Goal: Transaction & Acquisition: Purchase product/service

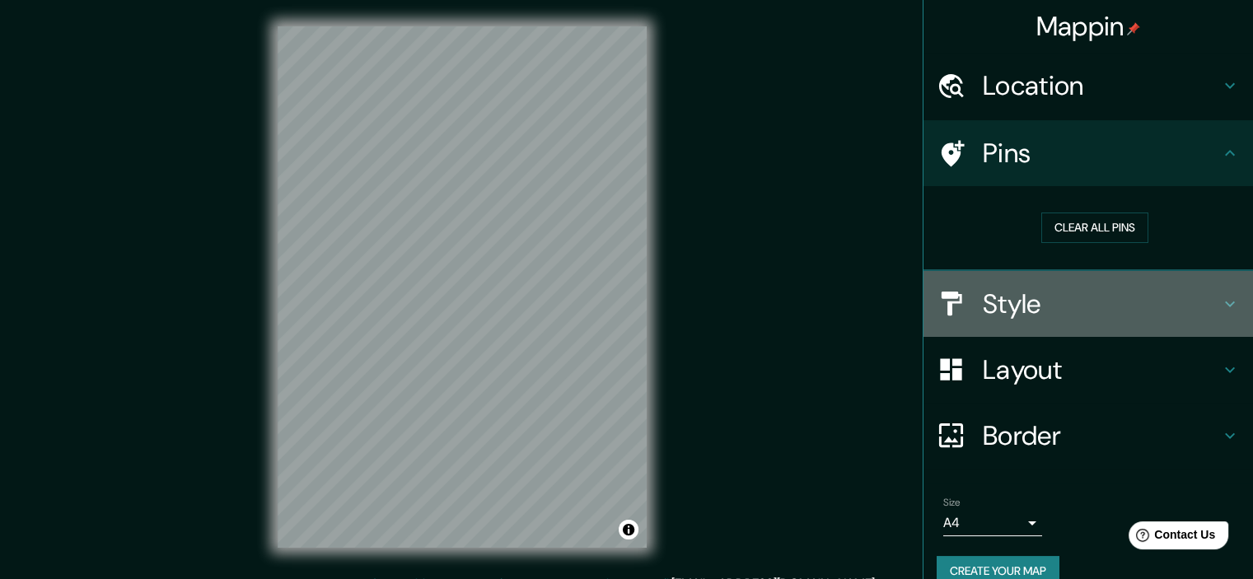
click at [1051, 295] on h4 "Style" at bounding box center [1101, 304] width 237 height 33
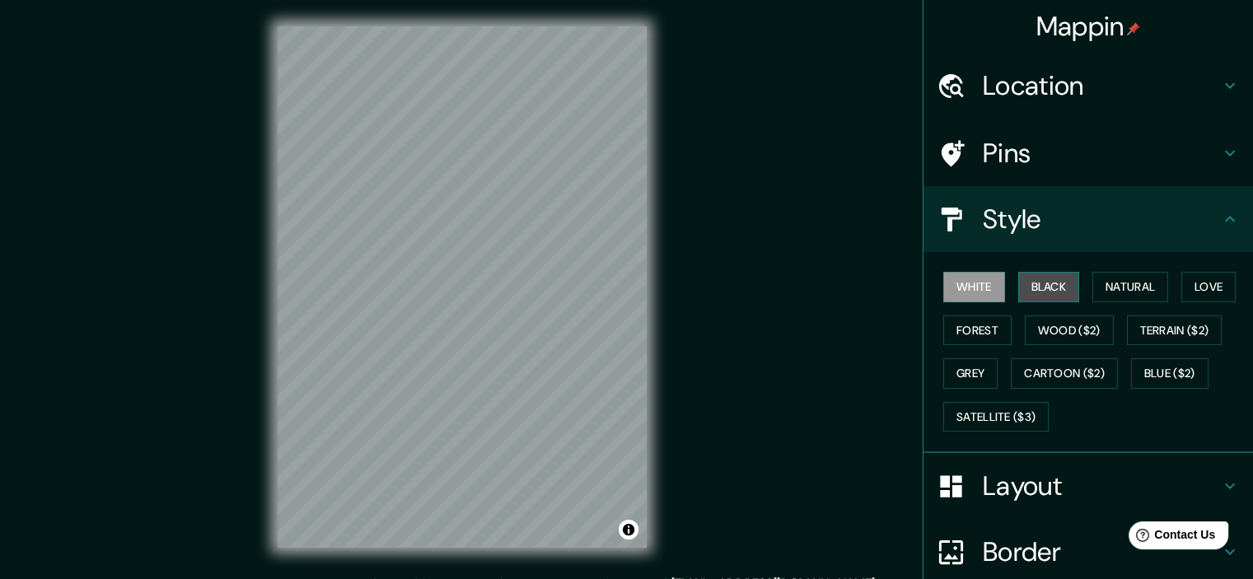
click at [1034, 294] on button "Black" at bounding box center [1049, 287] width 62 height 30
click at [647, 203] on div "© Mapbox © OpenStreetMap Improve this map" at bounding box center [462, 287] width 422 height 574
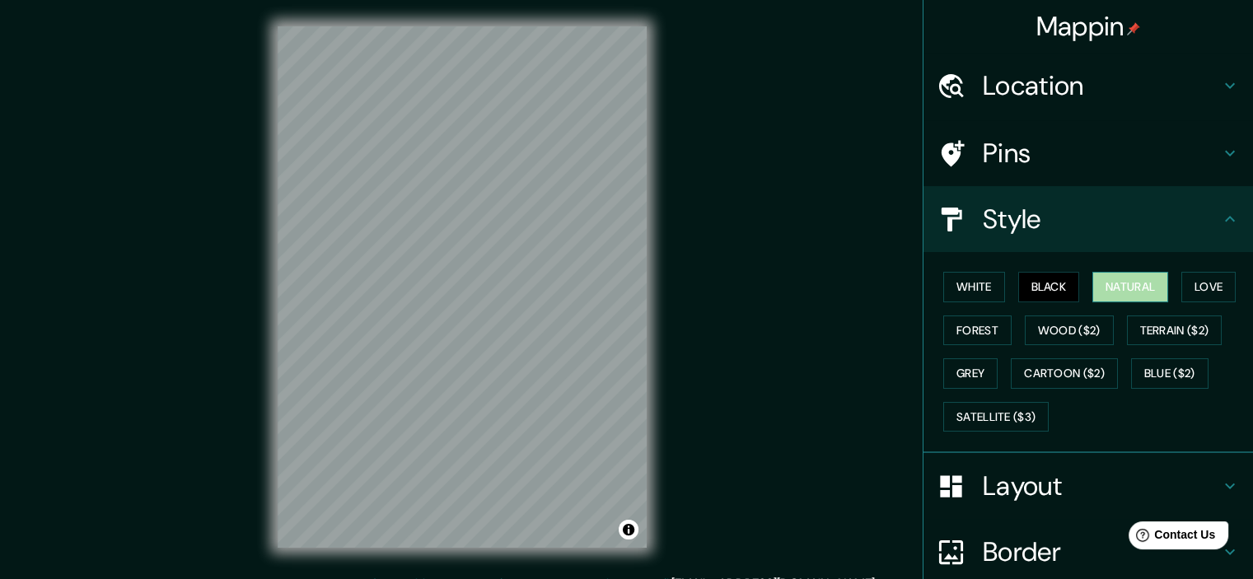
click at [1117, 289] on button "Natural" at bounding box center [1130, 287] width 76 height 30
click at [651, 162] on div "© Mapbox © OpenStreetMap Improve this map" at bounding box center [462, 287] width 422 height 574
click at [655, 221] on div "© Mapbox © OpenStreetMap Improve this map" at bounding box center [462, 287] width 422 height 574
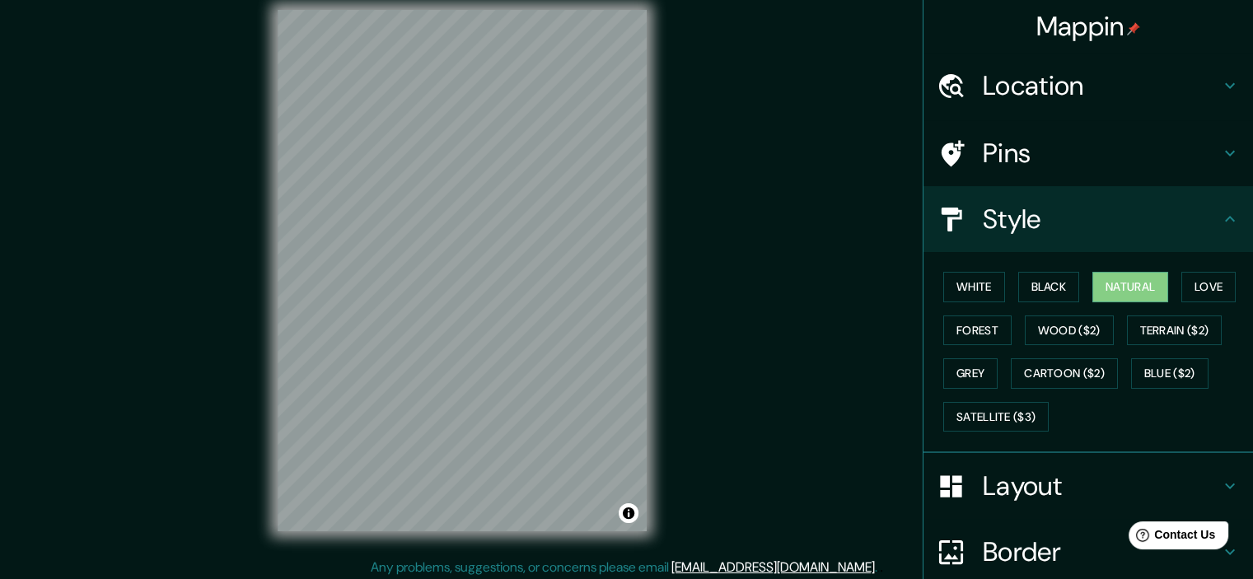
scroll to position [21, 0]
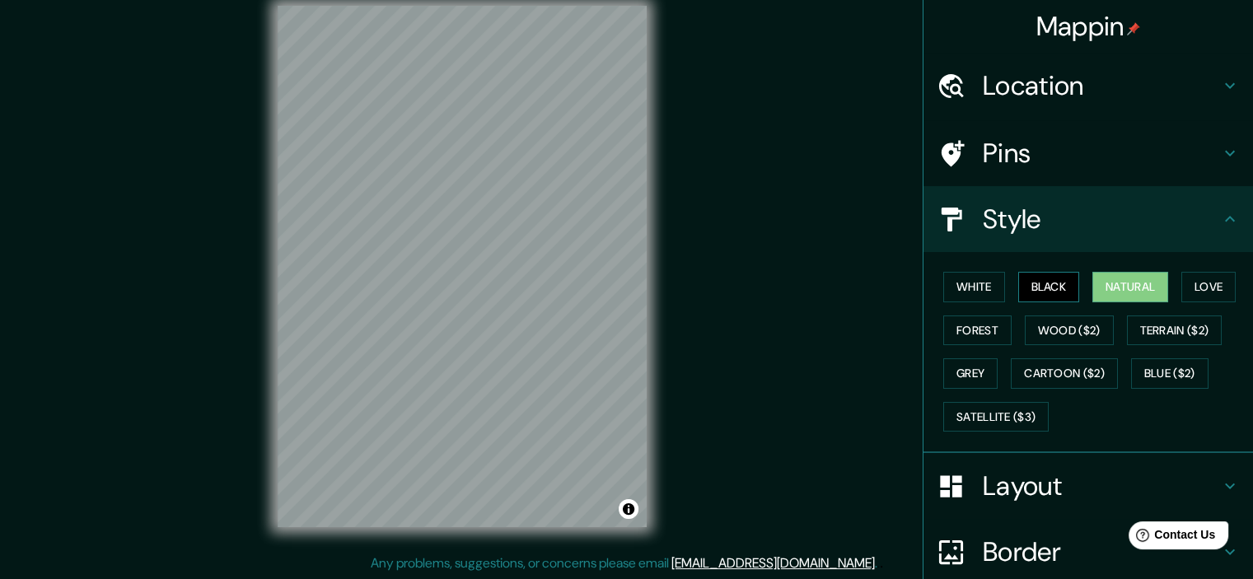
click at [1020, 291] on button "Black" at bounding box center [1049, 287] width 62 height 30
click at [969, 285] on button "White" at bounding box center [974, 287] width 62 height 30
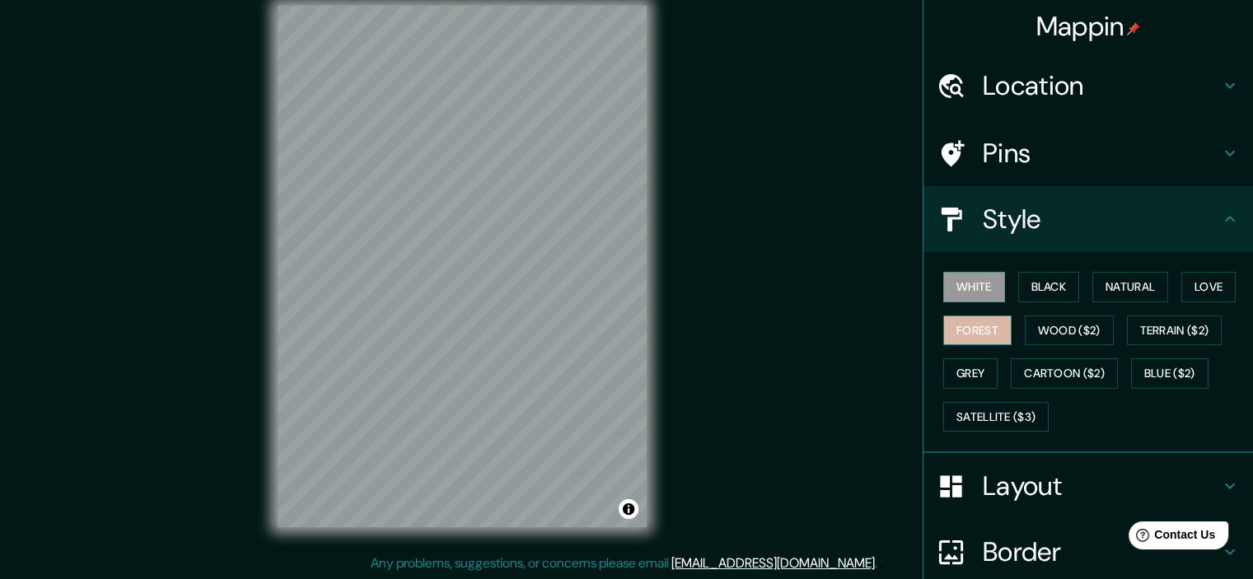
click at [986, 332] on button "Forest" at bounding box center [977, 331] width 68 height 30
click at [963, 362] on button "Grey" at bounding box center [970, 373] width 54 height 30
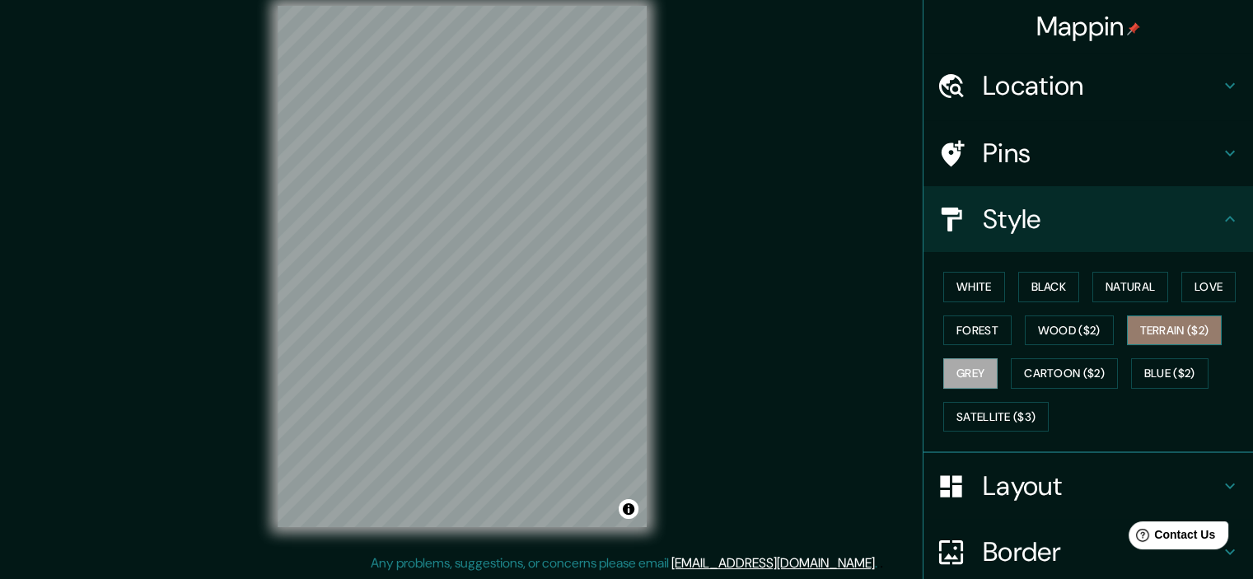
click at [1176, 340] on button "Terrain ($2)" at bounding box center [1175, 331] width 96 height 30
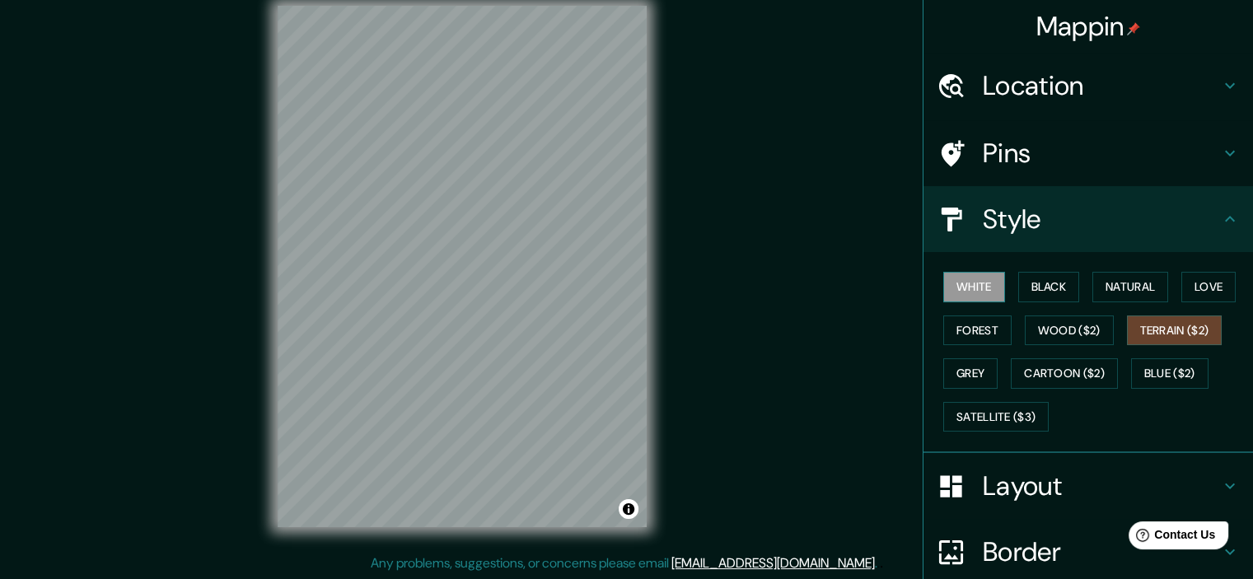
click at [952, 292] on button "White" at bounding box center [974, 287] width 62 height 30
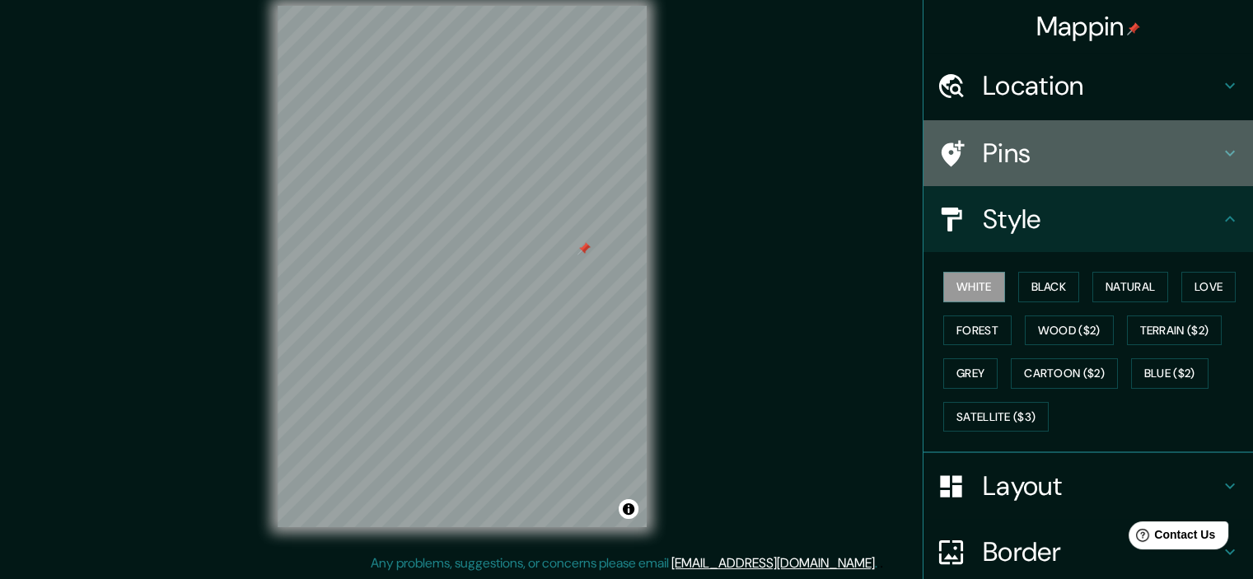
drag, startPoint x: 655, startPoint y: 306, endPoint x: 1046, endPoint y: 153, distance: 420.3
click at [1046, 153] on h4 "Pins" at bounding box center [1101, 153] width 237 height 33
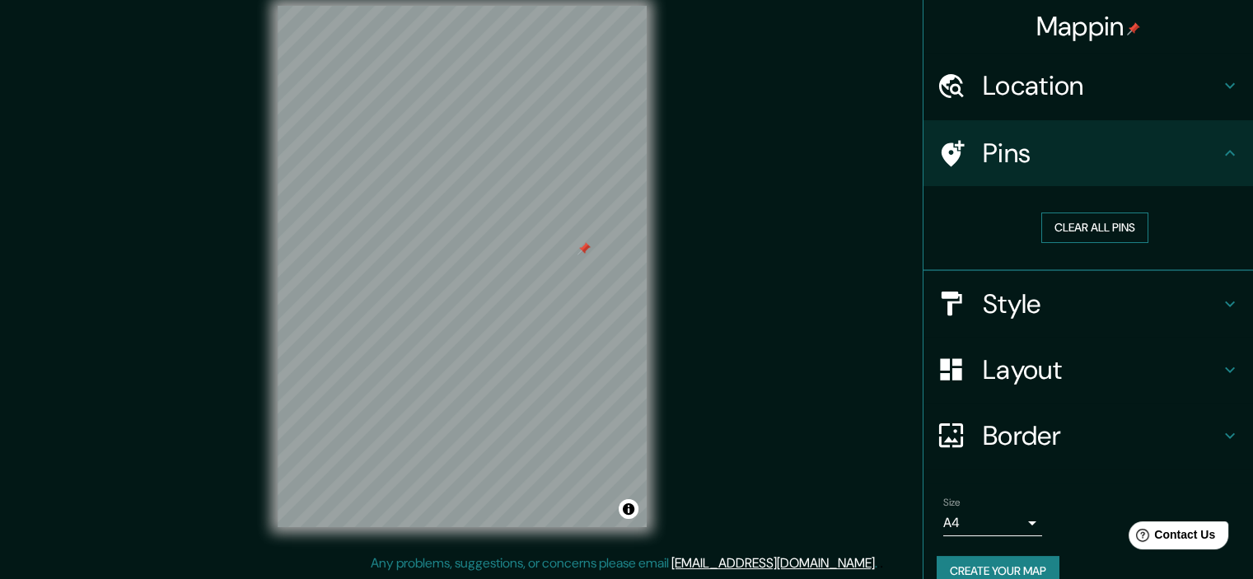
click at [1055, 217] on button "Clear all pins" at bounding box center [1094, 228] width 107 height 30
click at [1064, 223] on button "Clear all pins" at bounding box center [1094, 228] width 107 height 30
click at [1098, 316] on h4 "Style" at bounding box center [1101, 304] width 237 height 33
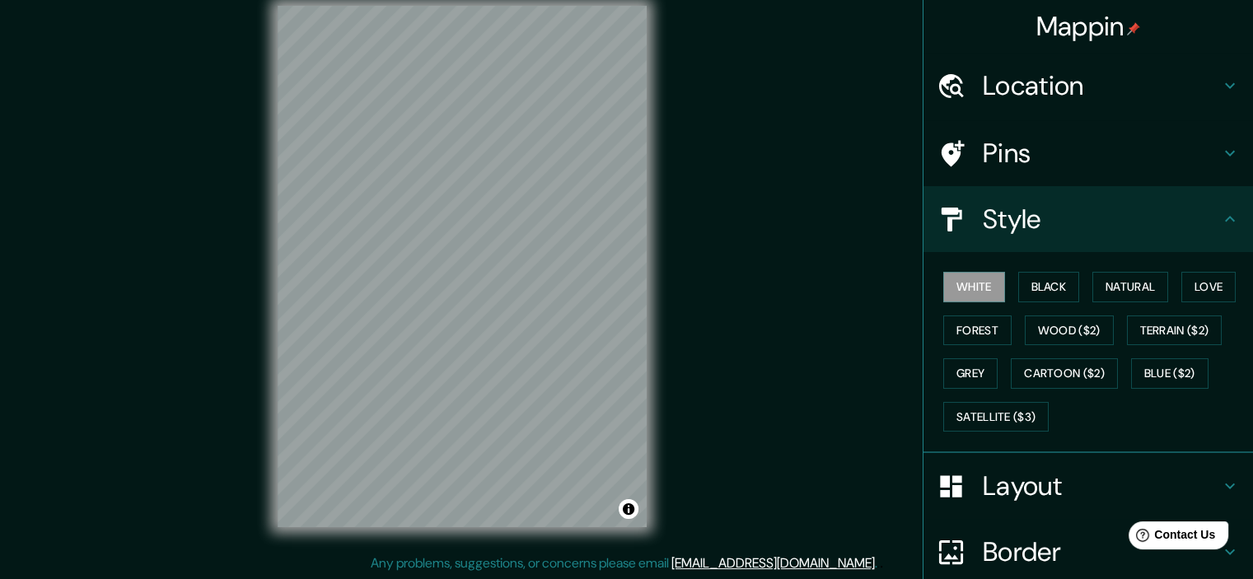
click at [1101, 487] on h4 "Layout" at bounding box center [1101, 486] width 237 height 33
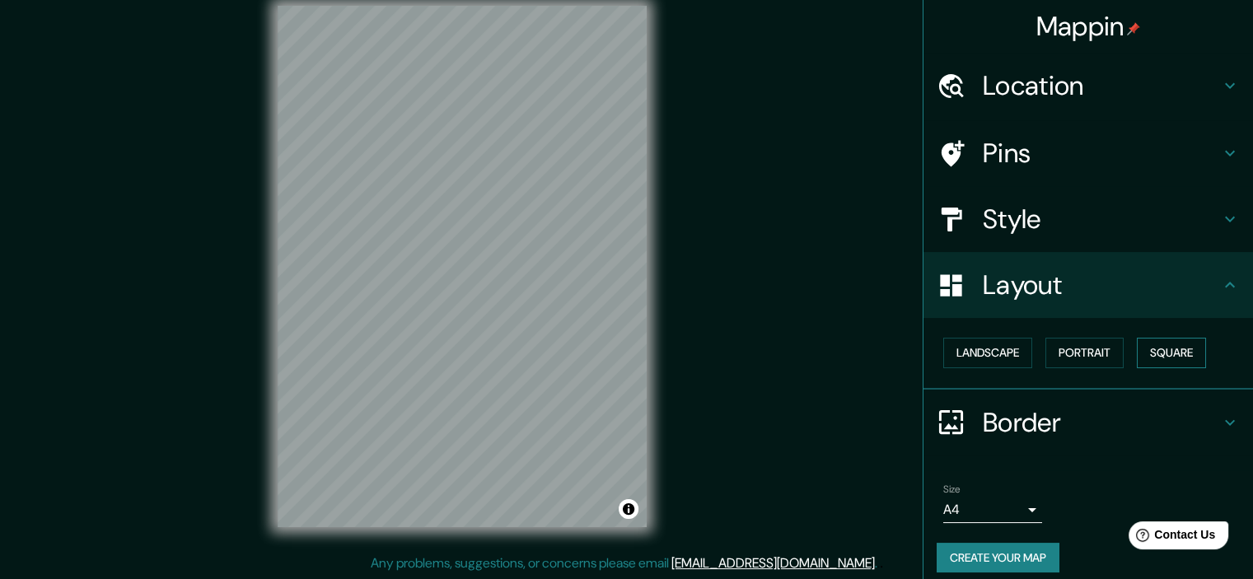
click at [1166, 345] on button "Square" at bounding box center [1171, 353] width 69 height 30
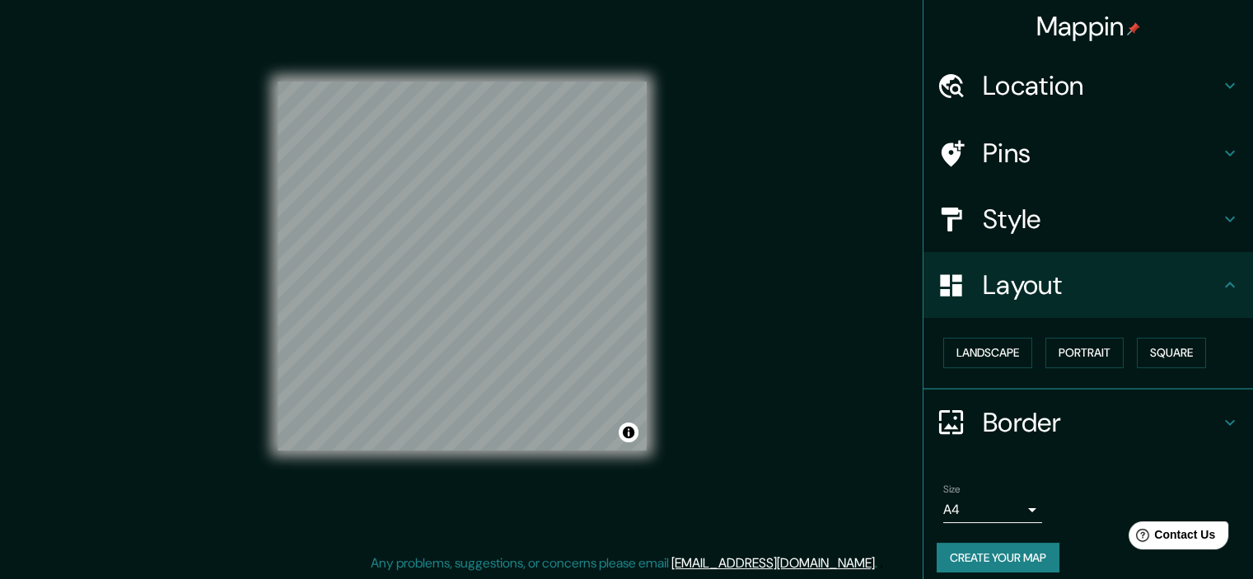
click at [1094, 419] on h4 "Border" at bounding box center [1101, 422] width 237 height 33
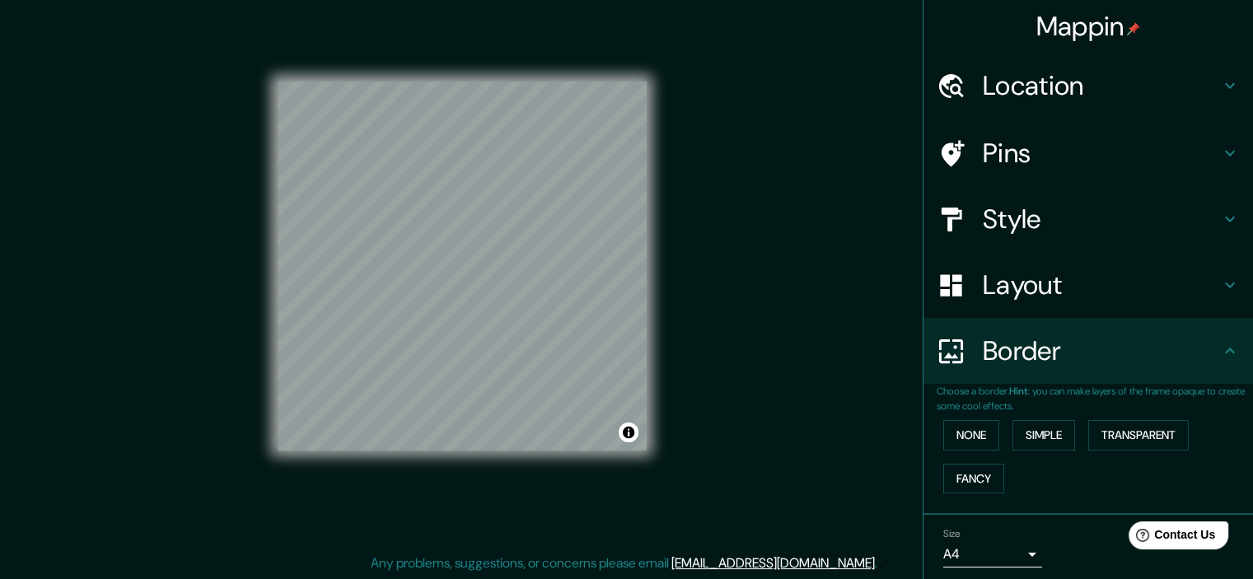
click at [1158, 368] on div "Border" at bounding box center [1089, 351] width 330 height 66
click at [1120, 427] on button "Transparent" at bounding box center [1138, 435] width 101 height 30
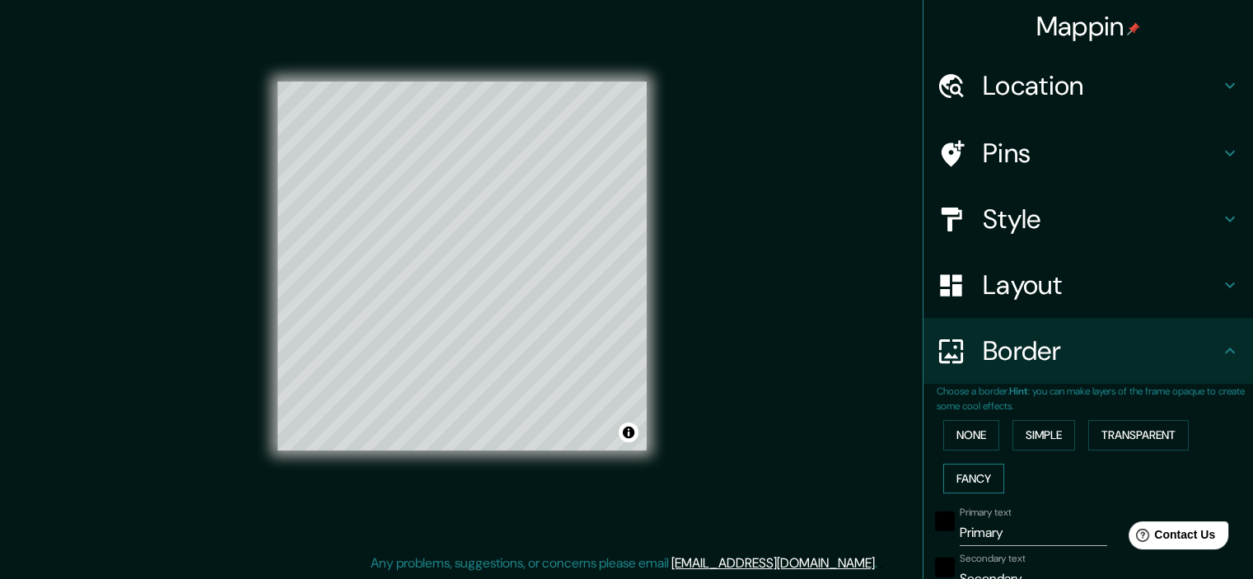
click at [972, 470] on button "Fancy" at bounding box center [973, 479] width 61 height 30
click at [978, 442] on button "None" at bounding box center [971, 435] width 56 height 30
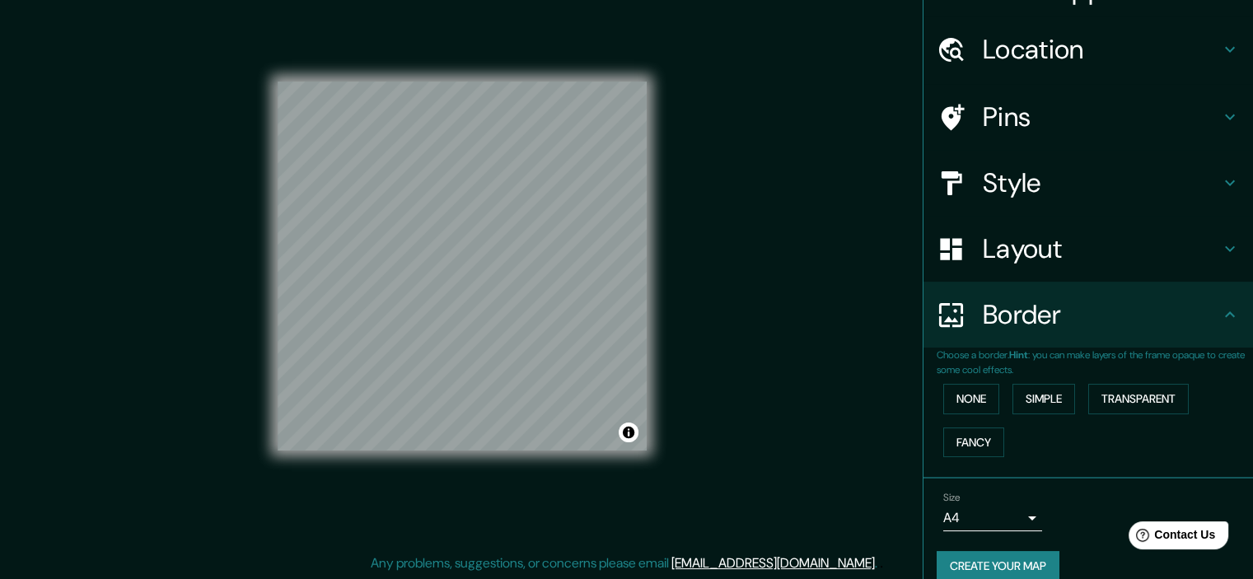
scroll to position [56, 0]
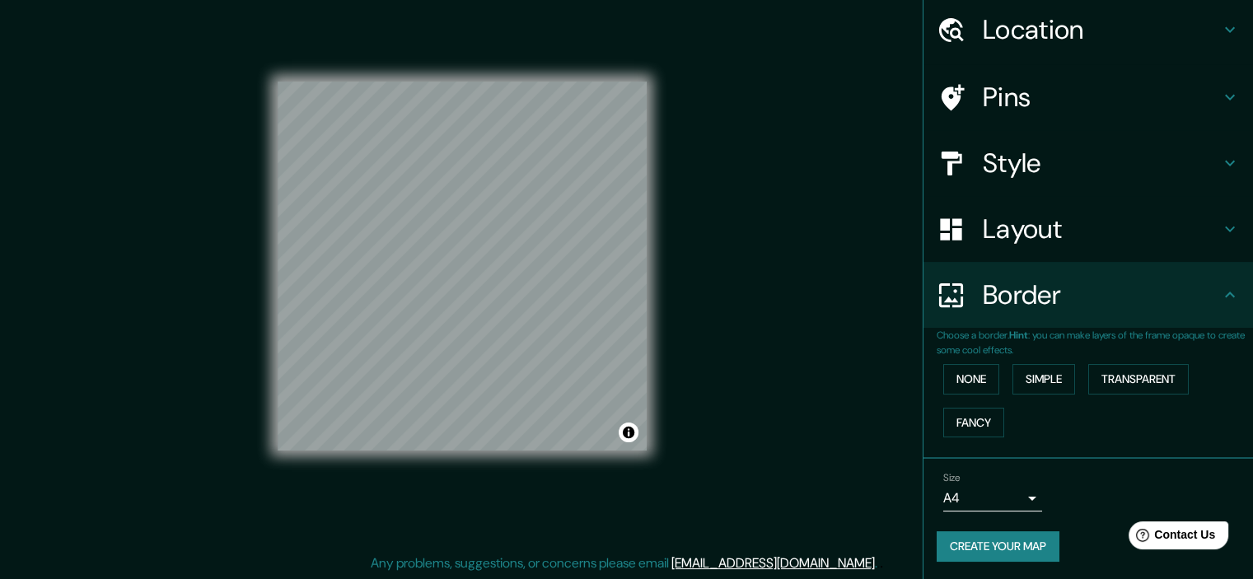
click at [1008, 499] on body "Mappin Location Lurigancho, Lima, Provincia de Lima, Perú Pins Style Layout Bor…" at bounding box center [626, 268] width 1253 height 579
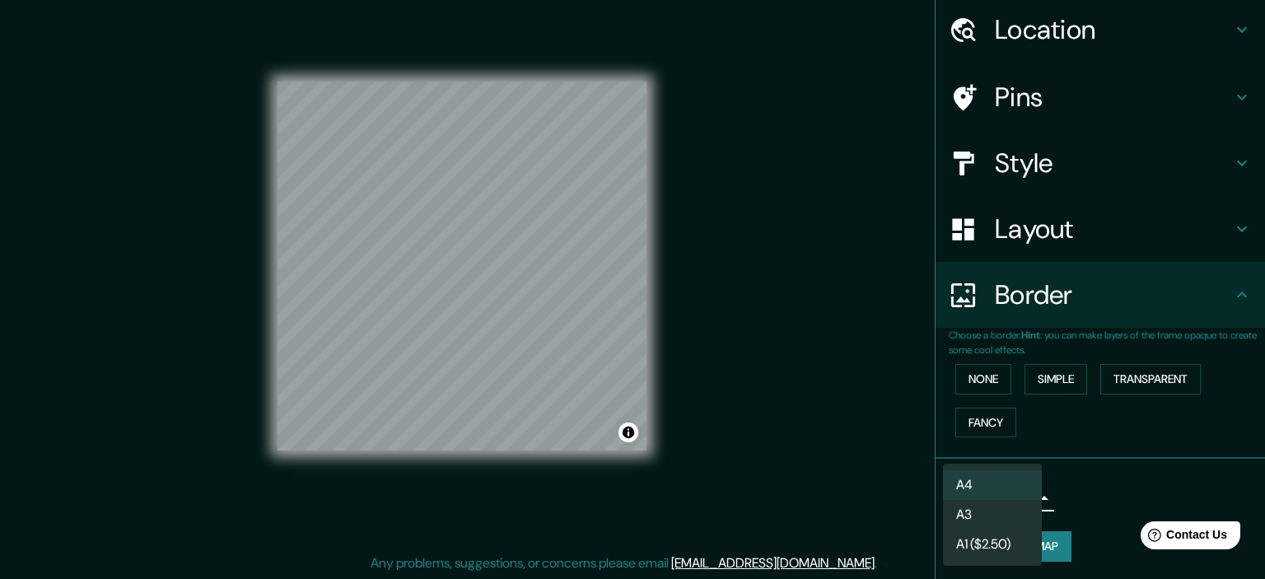
click at [993, 511] on li "A3" at bounding box center [992, 515] width 99 height 30
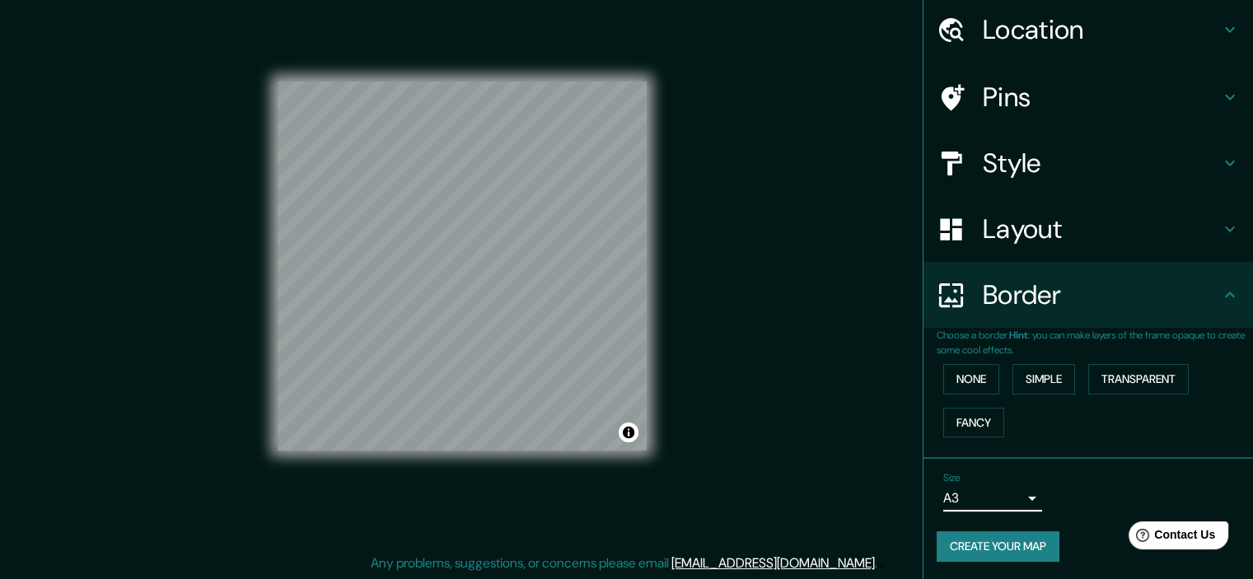
click at [1019, 555] on button "Create your map" at bounding box center [998, 546] width 123 height 30
click at [1022, 540] on button "Create your map" at bounding box center [998, 546] width 123 height 30
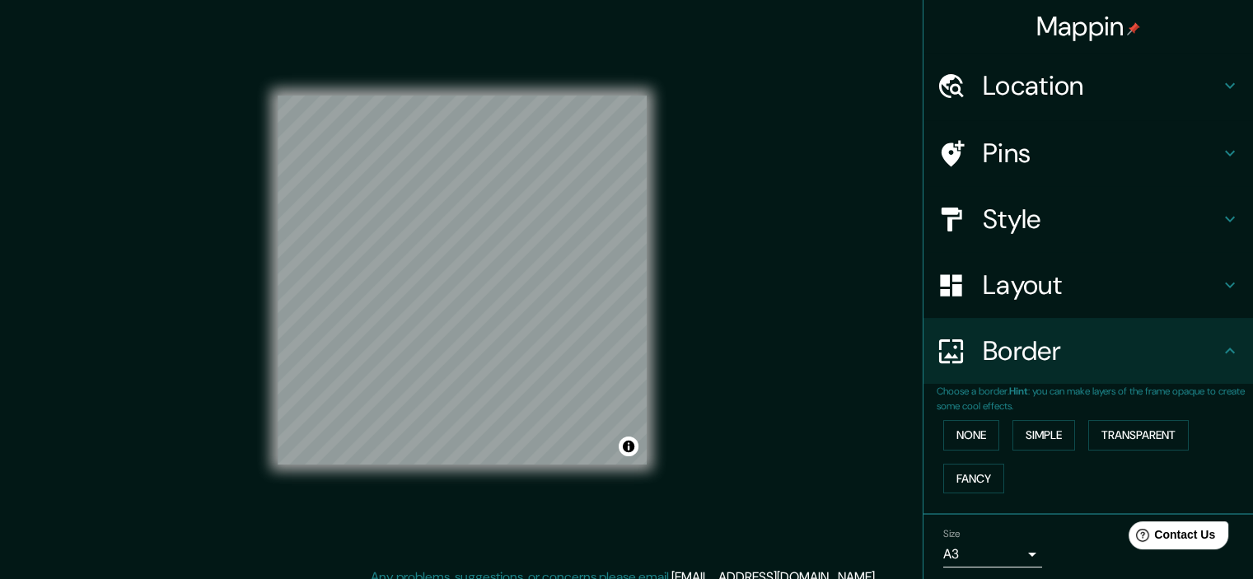
scroll to position [0, 0]
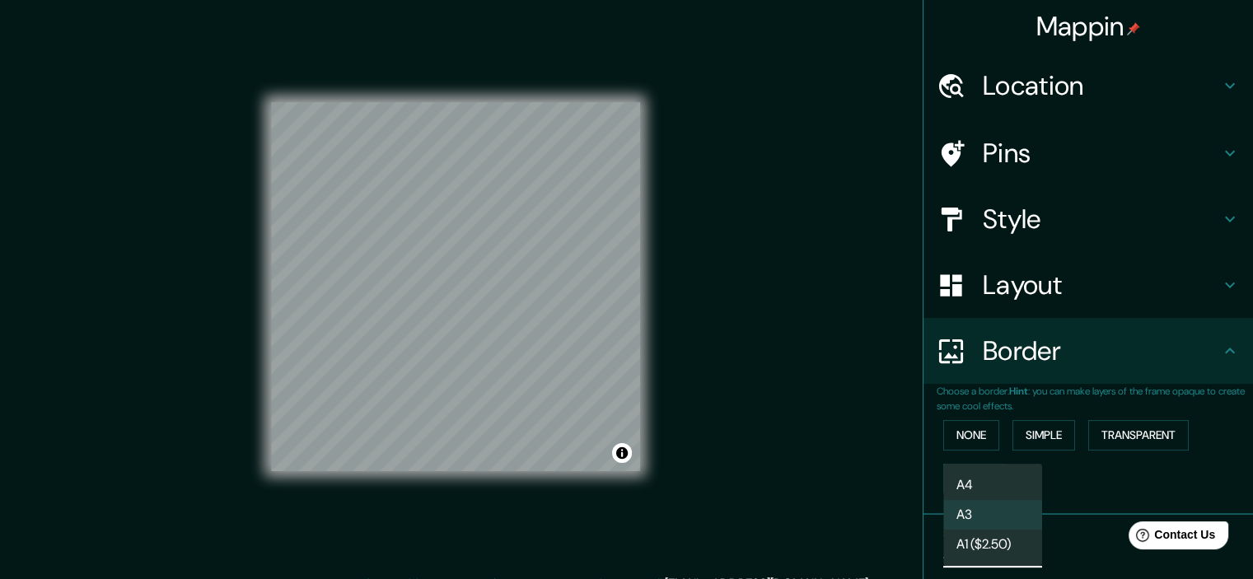
click at [1012, 546] on body "Mappin Location Lurigancho, Lima, Provincia de Lima, Perú Pins Style Layout Bor…" at bounding box center [626, 289] width 1253 height 579
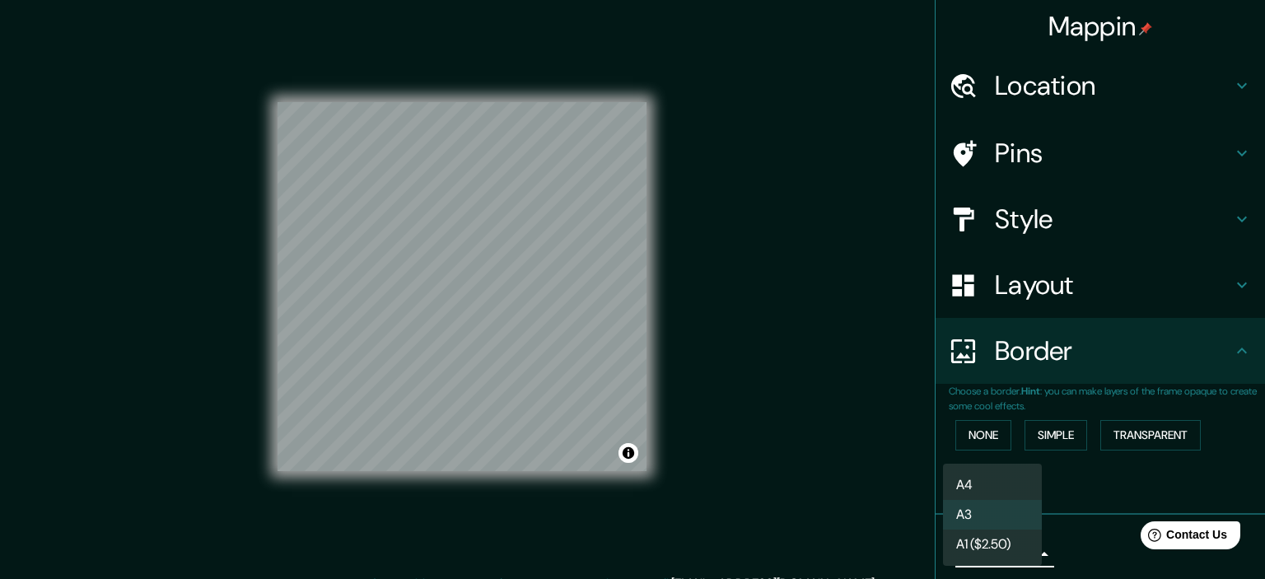
click at [1183, 158] on div at bounding box center [632, 289] width 1265 height 579
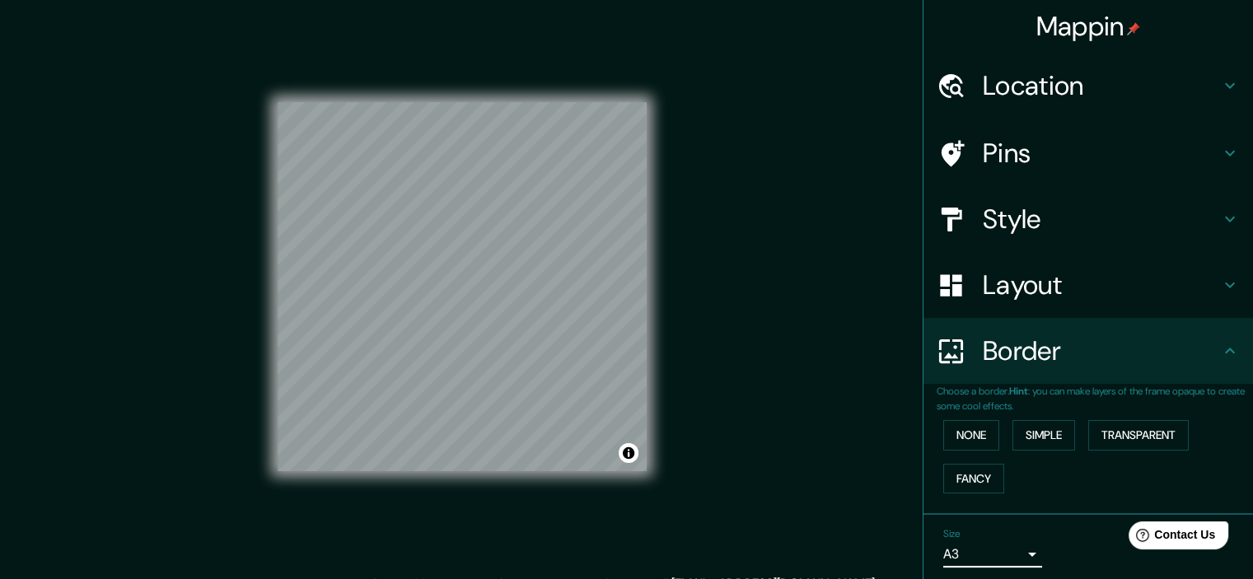
click at [1225, 152] on icon at bounding box center [1230, 154] width 10 height 6
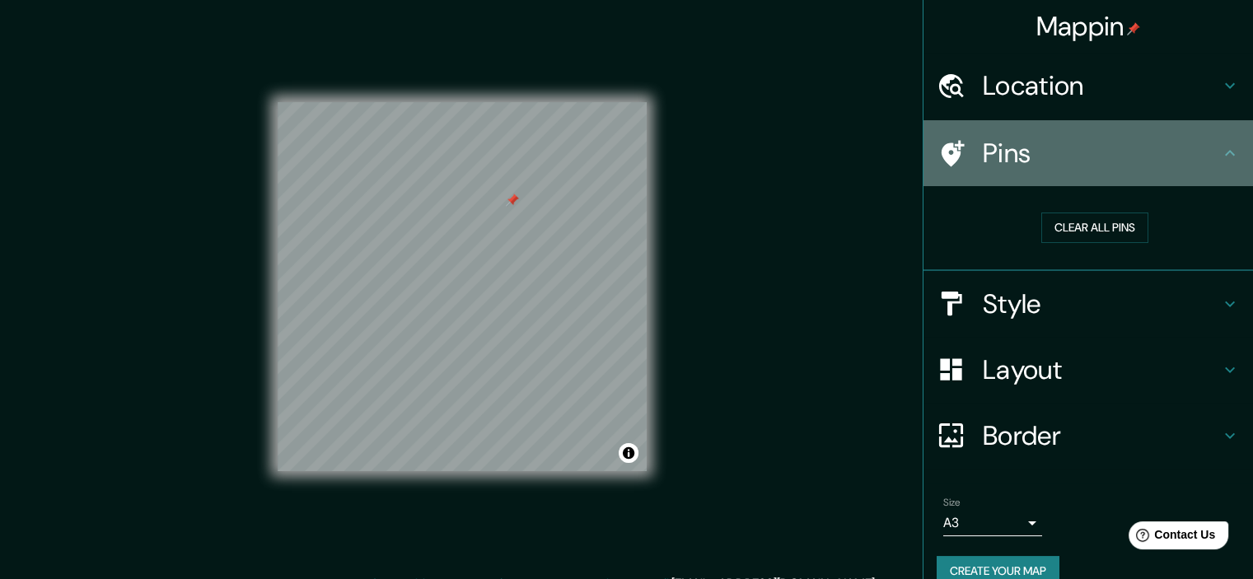
click at [969, 164] on div at bounding box center [960, 153] width 46 height 29
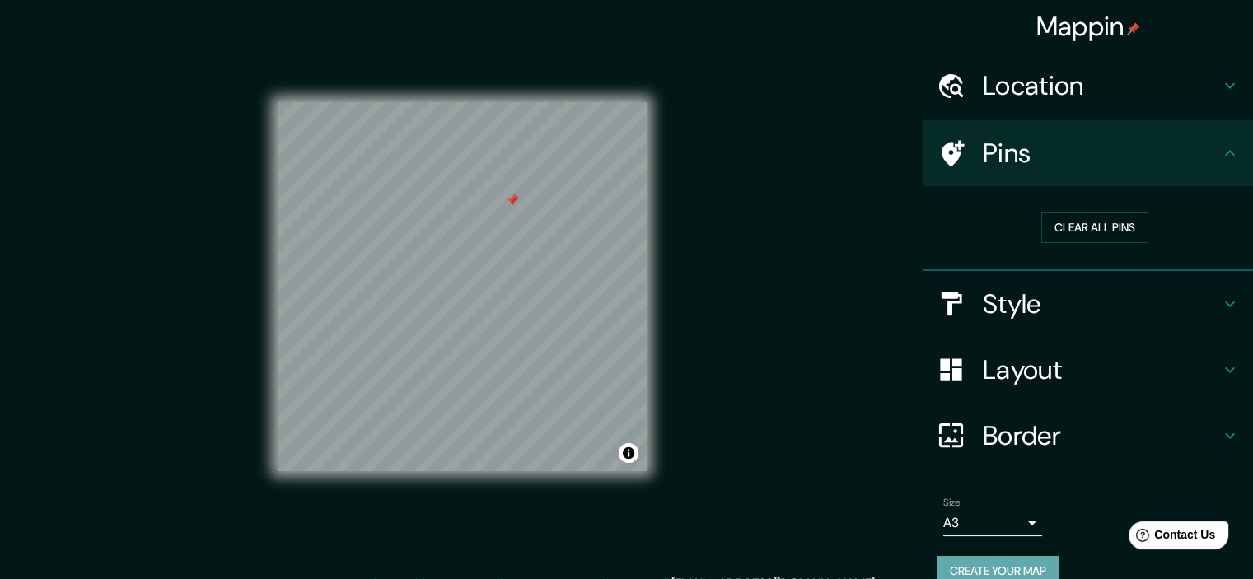
click at [994, 563] on button "Create your map" at bounding box center [998, 571] width 123 height 30
click at [1008, 556] on div "Create your map" at bounding box center [1088, 571] width 303 height 30
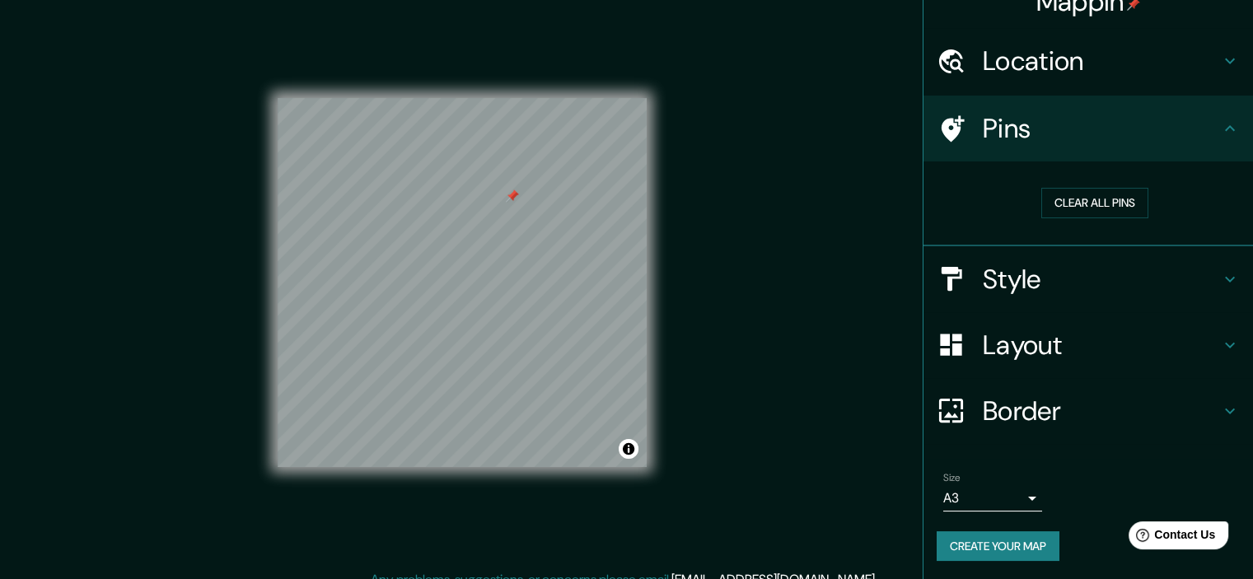
scroll to position [21, 0]
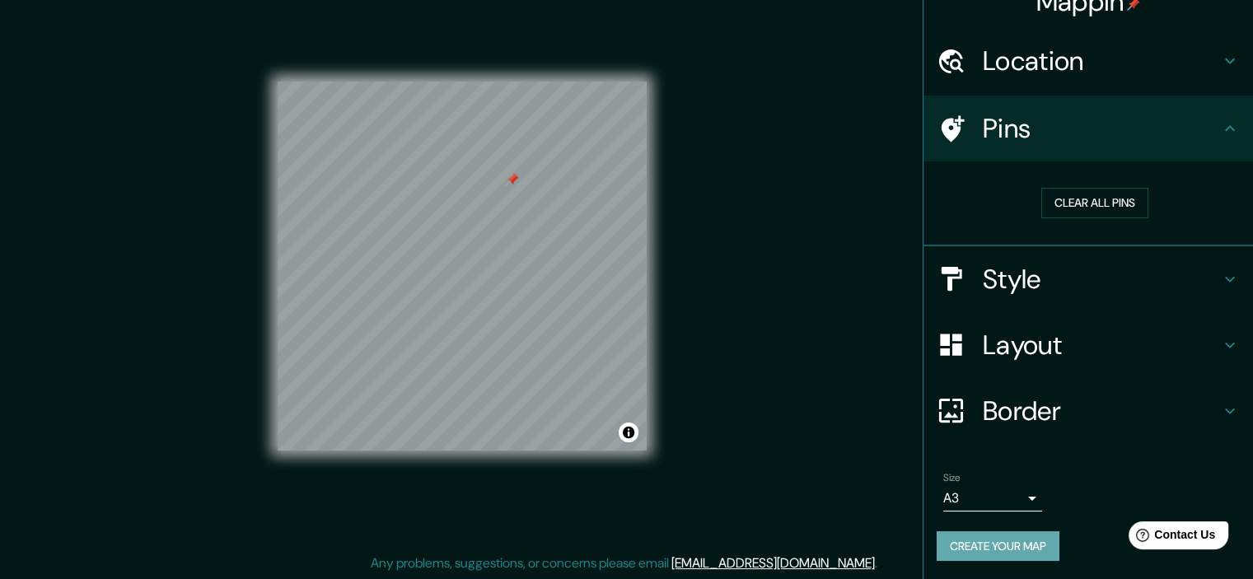
click at [989, 545] on button "Create your map" at bounding box center [998, 546] width 123 height 30
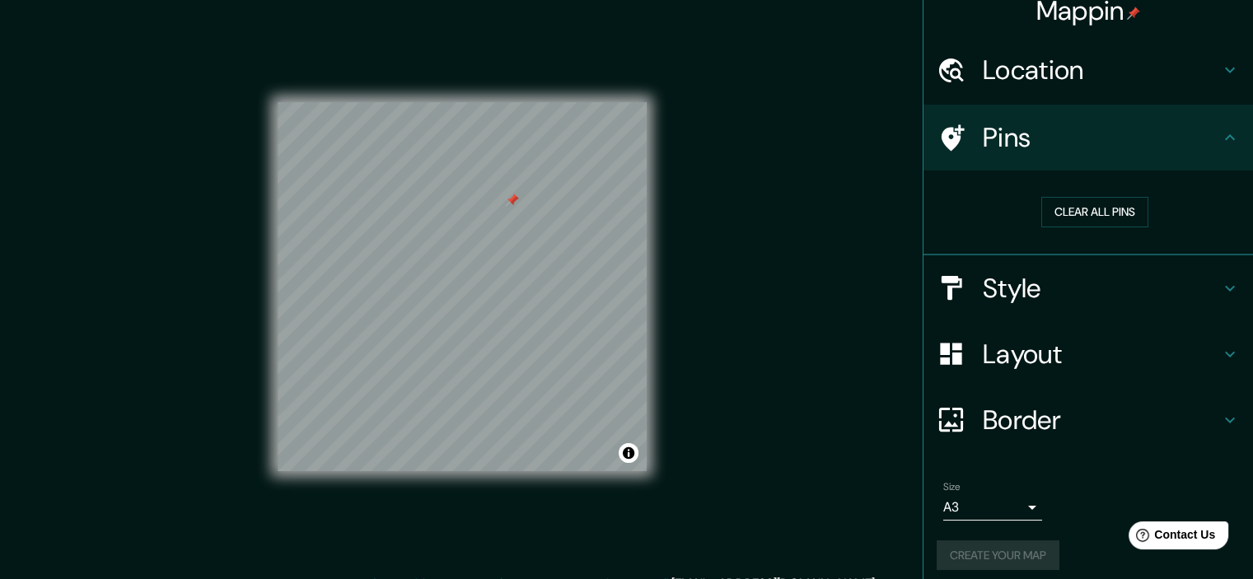
scroll to position [0, 0]
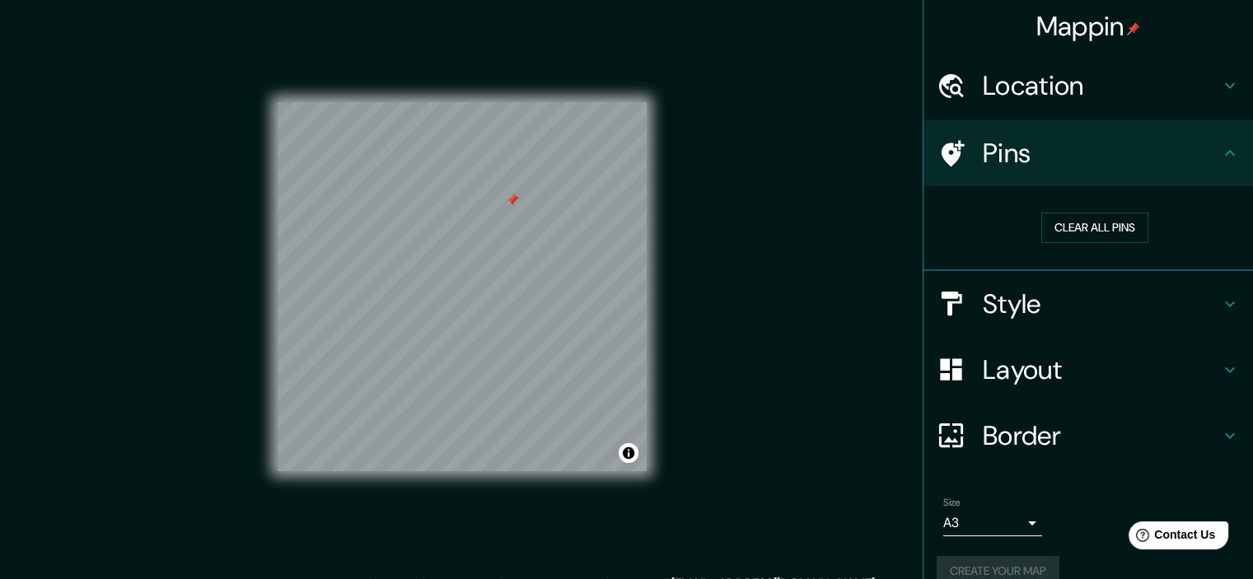
click at [1006, 561] on div "Create your map" at bounding box center [1088, 571] width 303 height 30
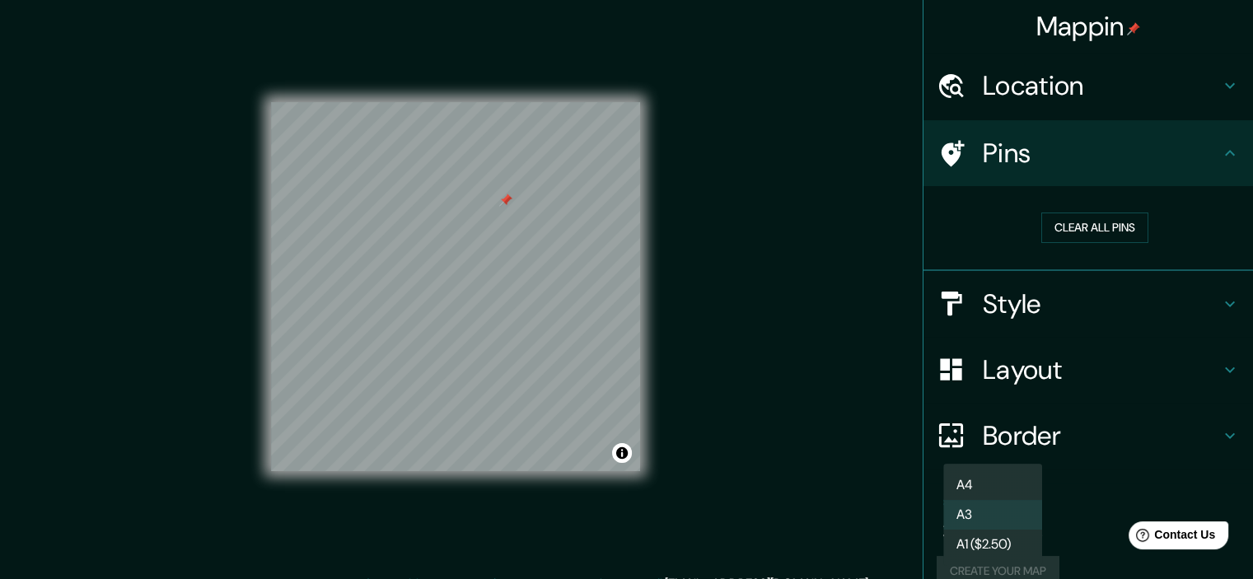
click at [1022, 520] on body "Mappin Location Lurigancho, Lima, Provincia de Lima, Perú Pins Clear all pins S…" at bounding box center [626, 289] width 1253 height 579
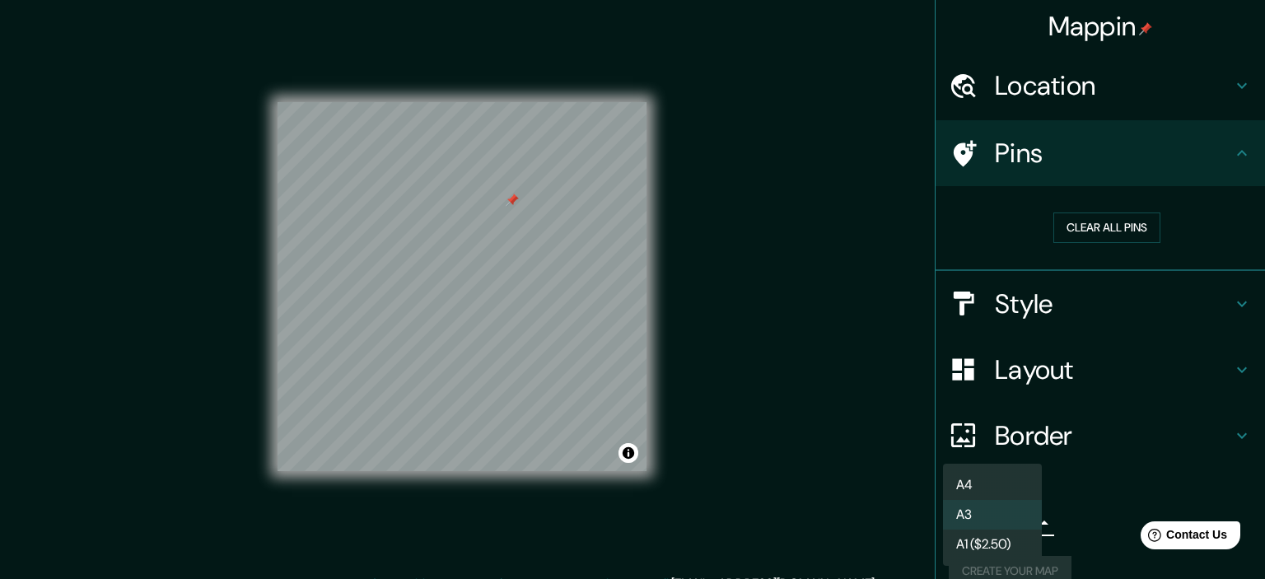
click at [1010, 484] on li "A4" at bounding box center [992, 485] width 99 height 30
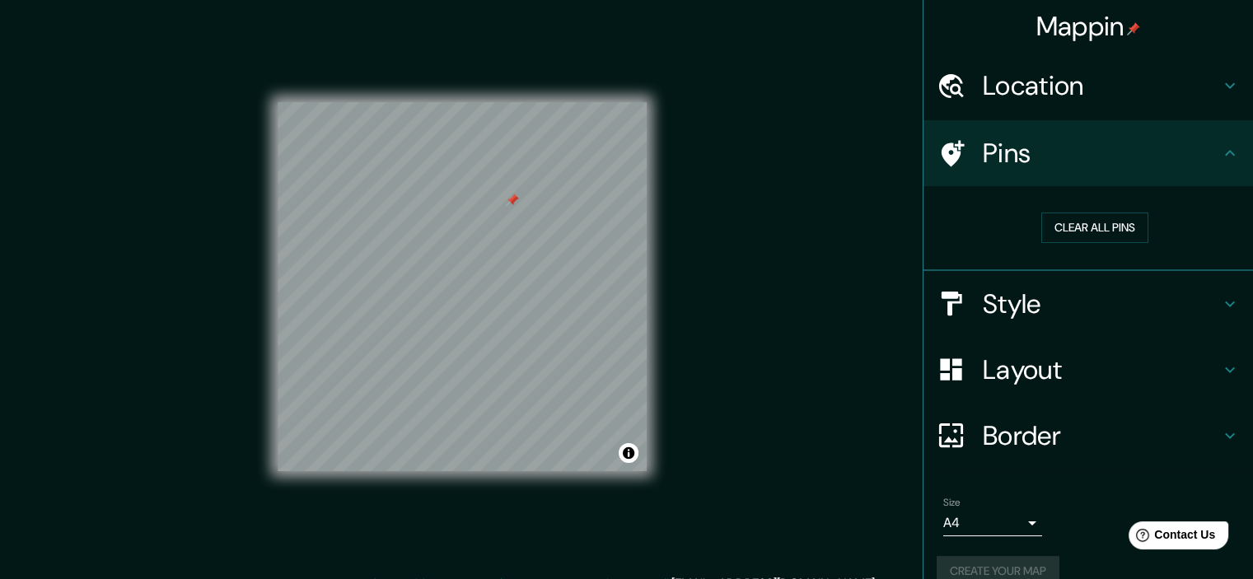
click at [998, 557] on div "Create your map" at bounding box center [1088, 571] width 303 height 30
click at [1081, 101] on h4 "Location" at bounding box center [1101, 85] width 237 height 33
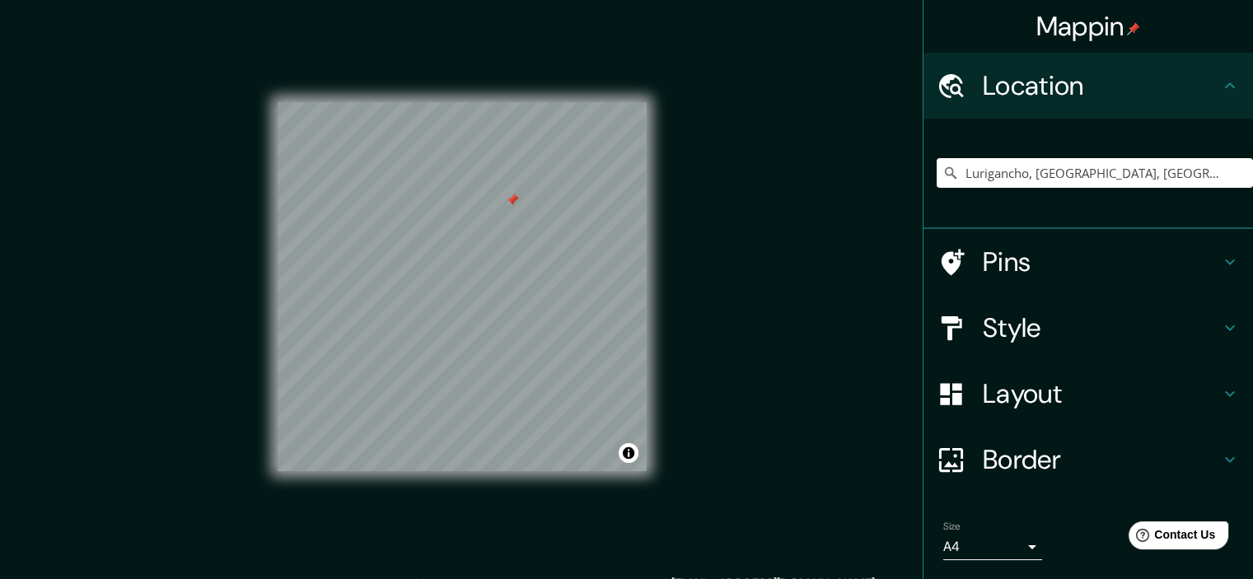
click at [1081, 101] on h4 "Location" at bounding box center [1101, 85] width 237 height 33
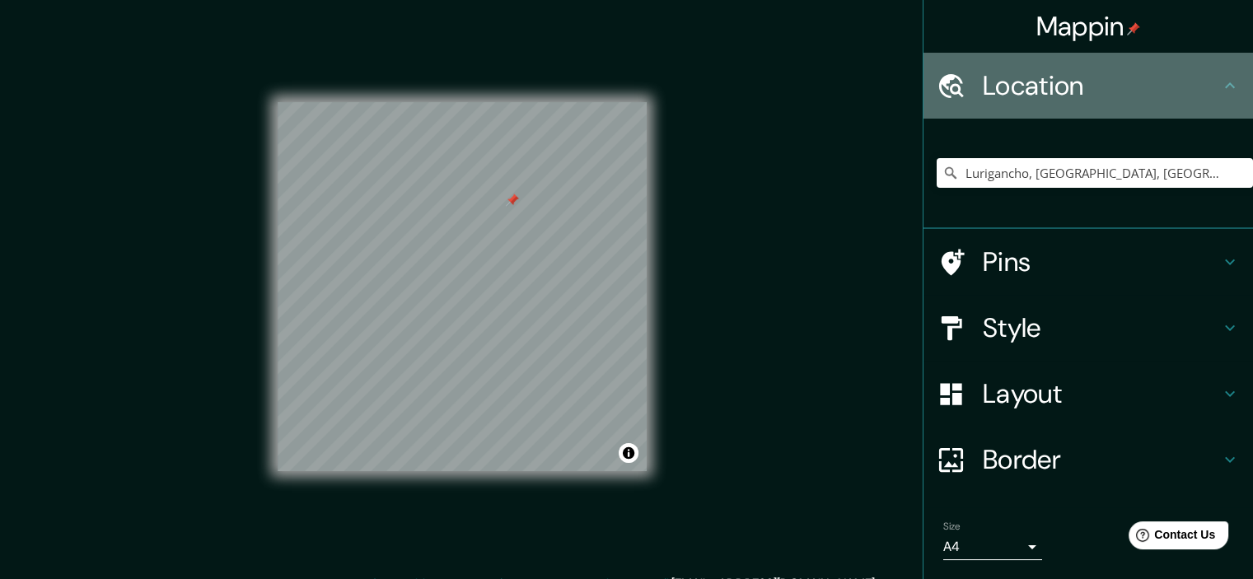
click at [1192, 91] on h4 "Location" at bounding box center [1101, 85] width 237 height 33
click at [1220, 92] on icon at bounding box center [1230, 86] width 20 height 20
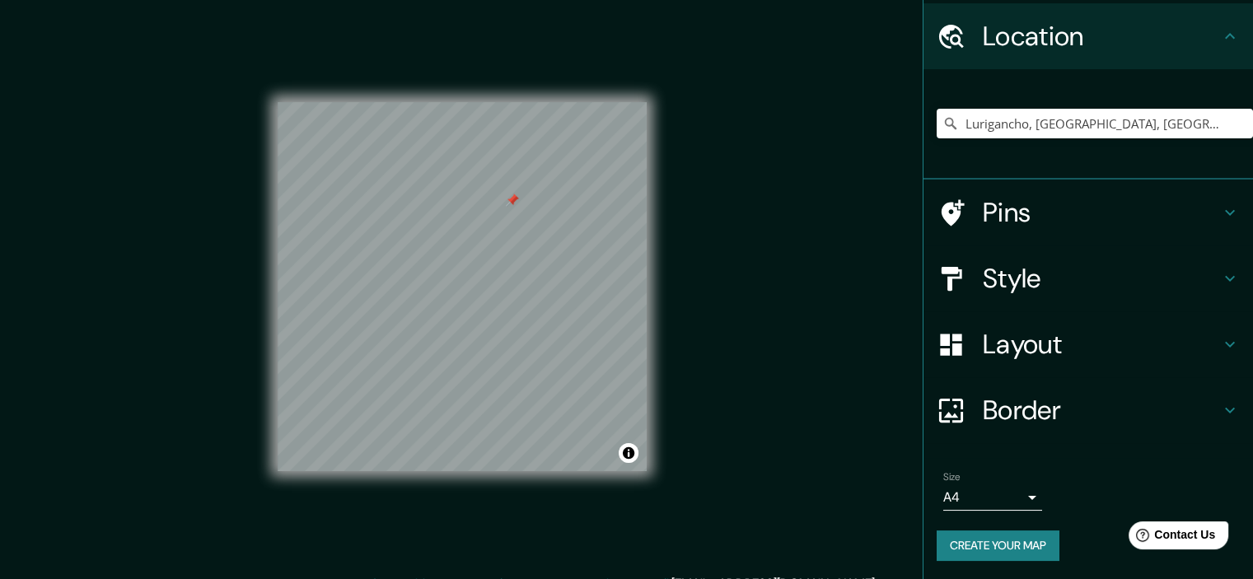
scroll to position [21, 0]
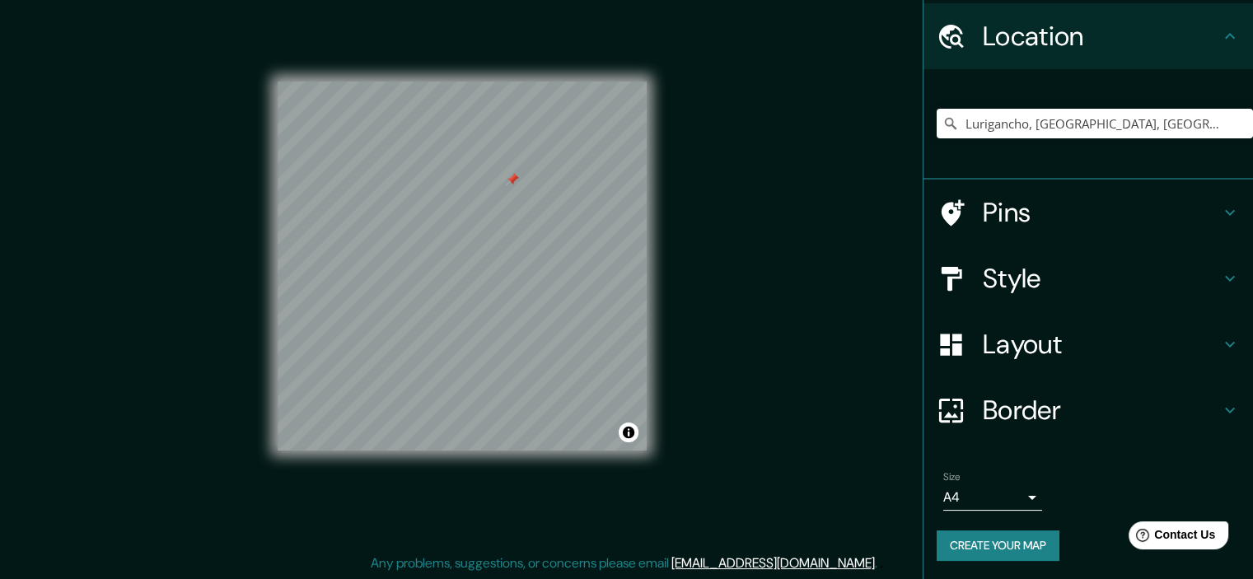
click at [1009, 552] on button "Create your map" at bounding box center [998, 546] width 123 height 30
click at [1019, 550] on button "Create your map" at bounding box center [998, 546] width 123 height 30
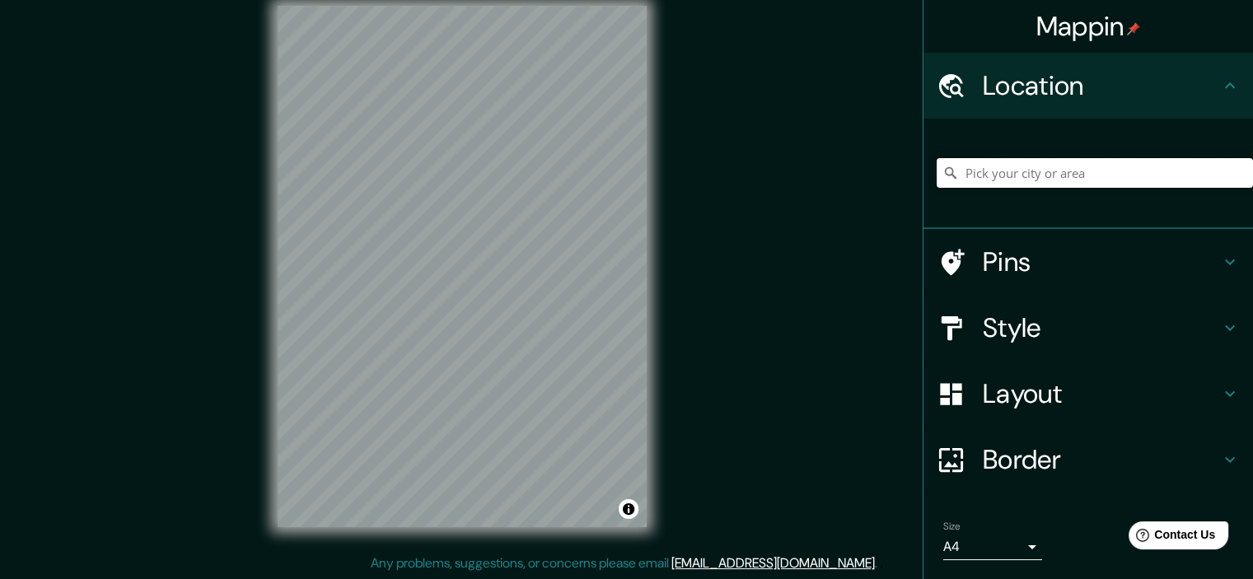
click at [980, 171] on input "Pick your city or area" at bounding box center [1095, 173] width 316 height 30
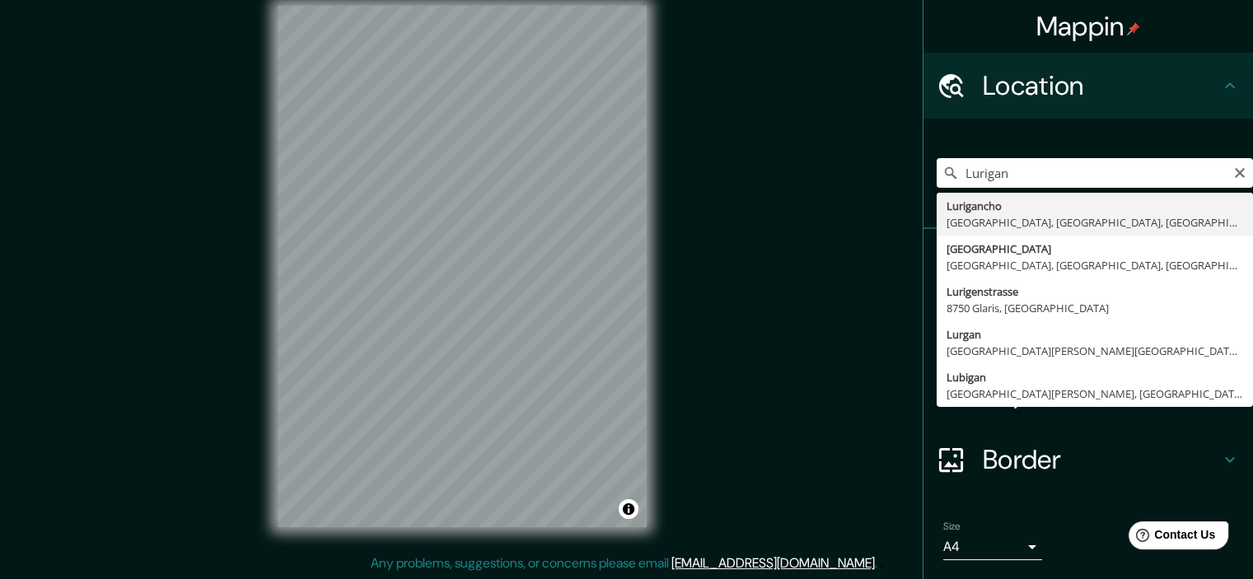
type input "Lurigancho, Lima, Provincia de Lima, Perú"
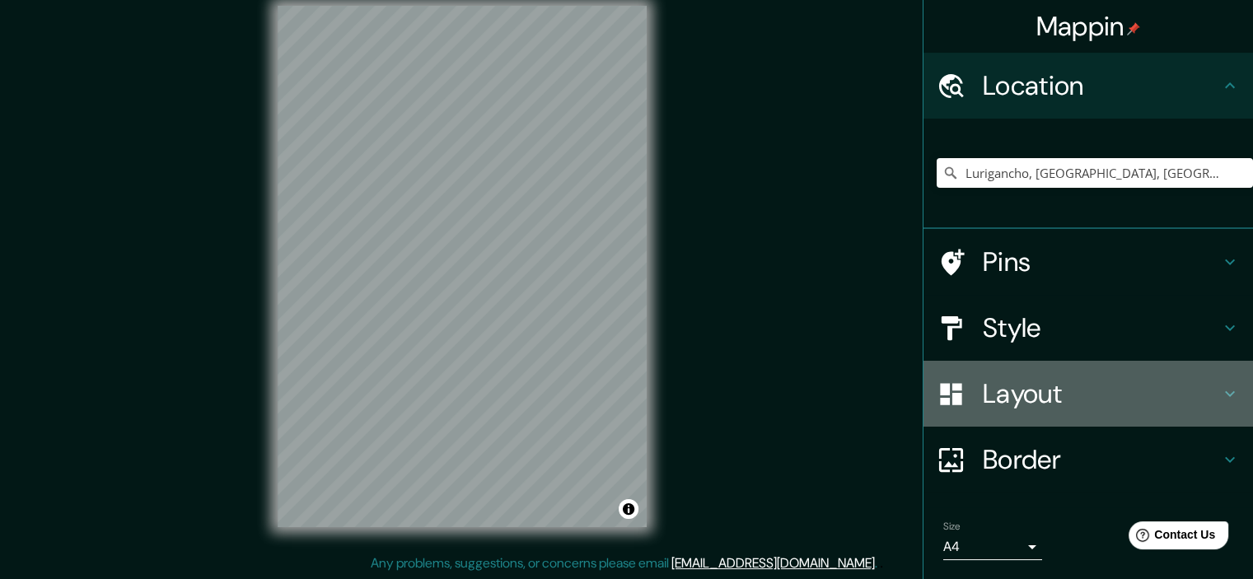
click at [1064, 403] on h4 "Layout" at bounding box center [1101, 393] width 237 height 33
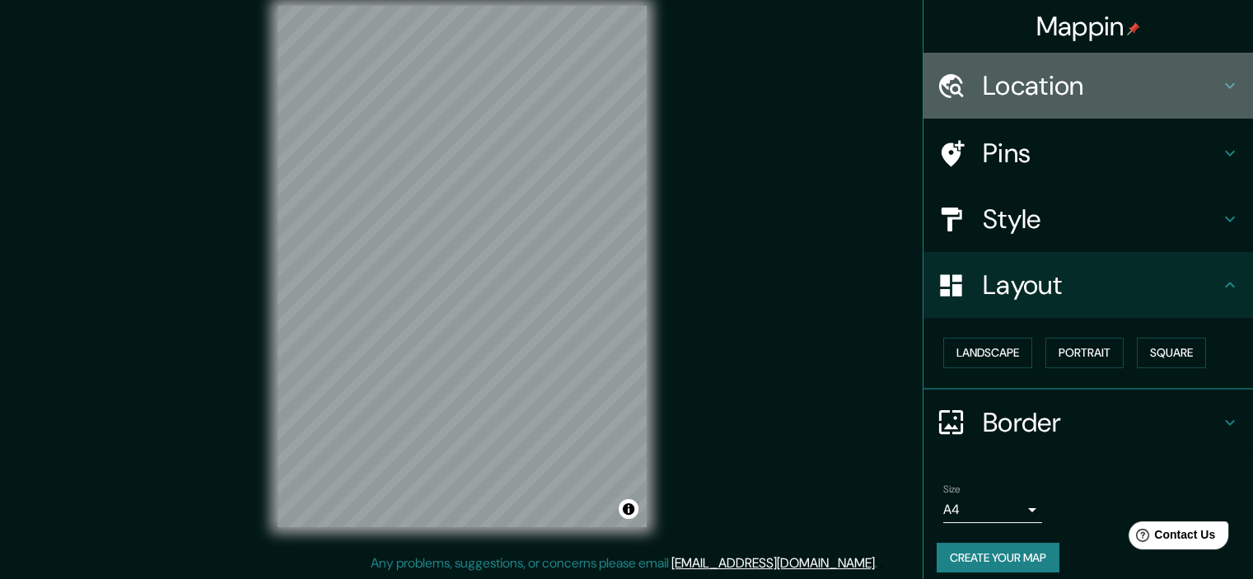
click at [1103, 100] on h4 "Location" at bounding box center [1101, 85] width 237 height 33
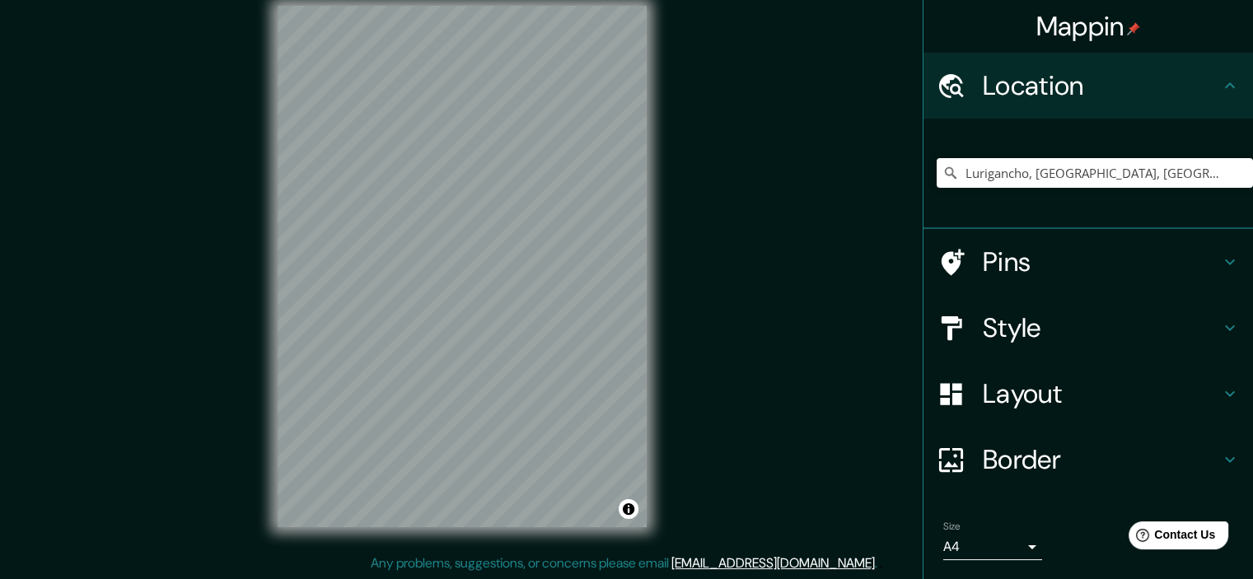
click at [1022, 264] on h4 "Pins" at bounding box center [1101, 262] width 237 height 33
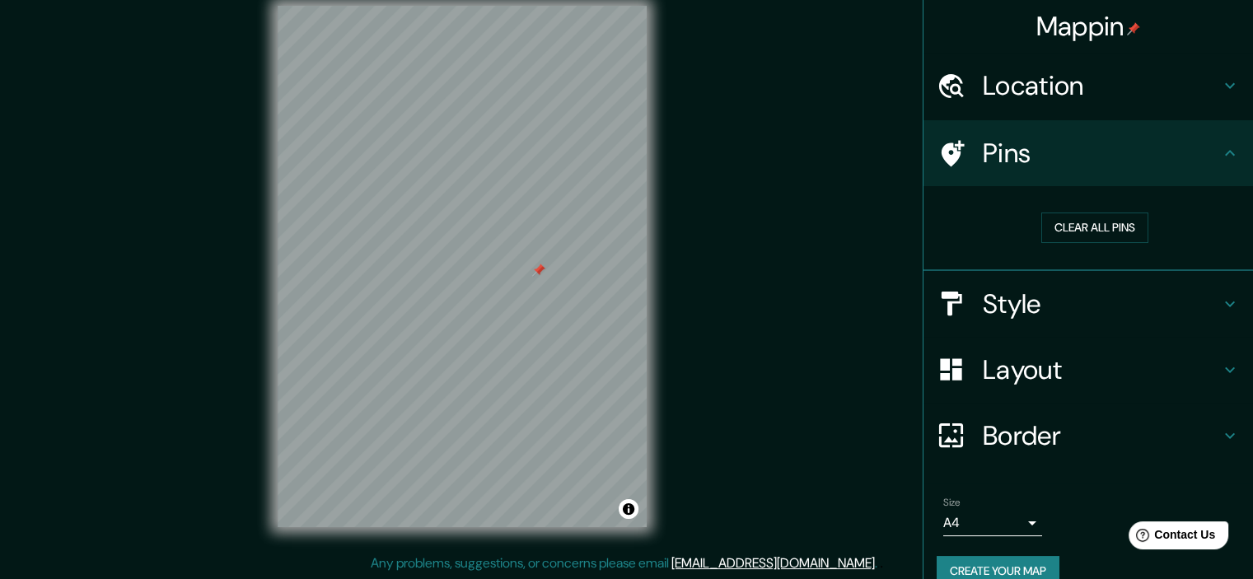
click at [1025, 310] on h4 "Style" at bounding box center [1101, 304] width 237 height 33
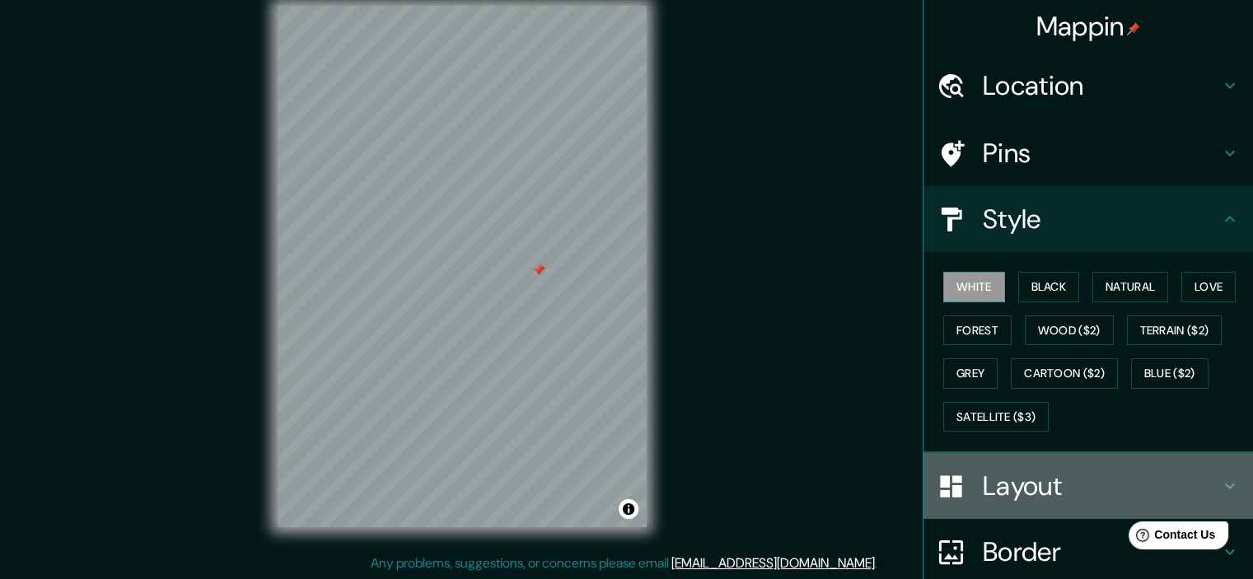
click at [1059, 480] on h4 "Layout" at bounding box center [1101, 486] width 237 height 33
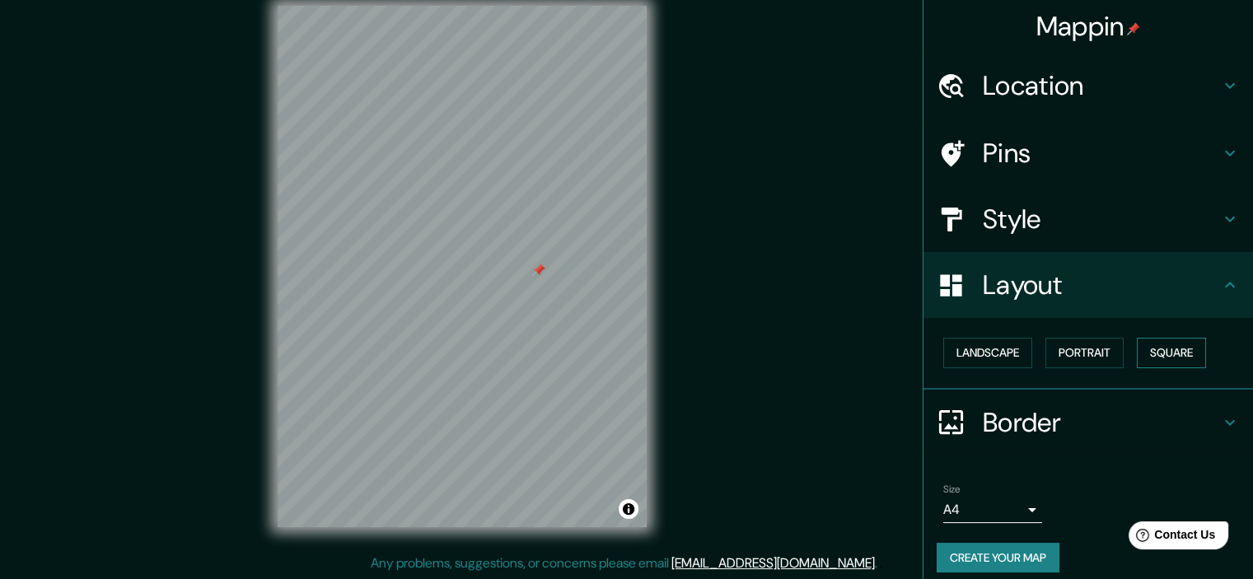
click at [1153, 360] on button "Square" at bounding box center [1171, 353] width 69 height 30
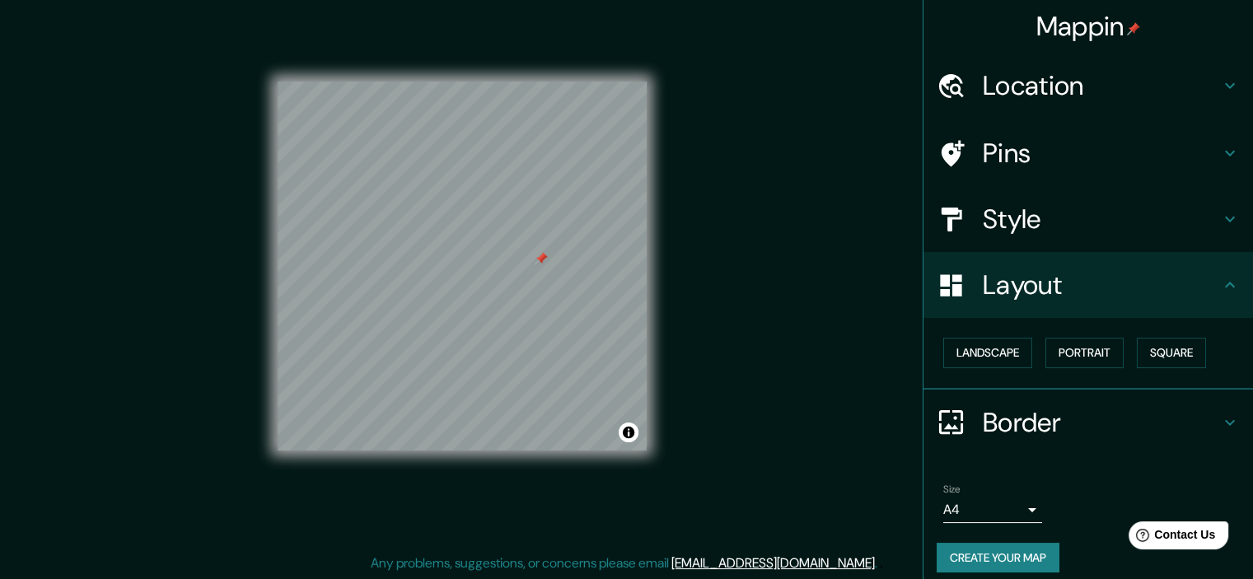
click at [984, 559] on button "Create your map" at bounding box center [998, 558] width 123 height 30
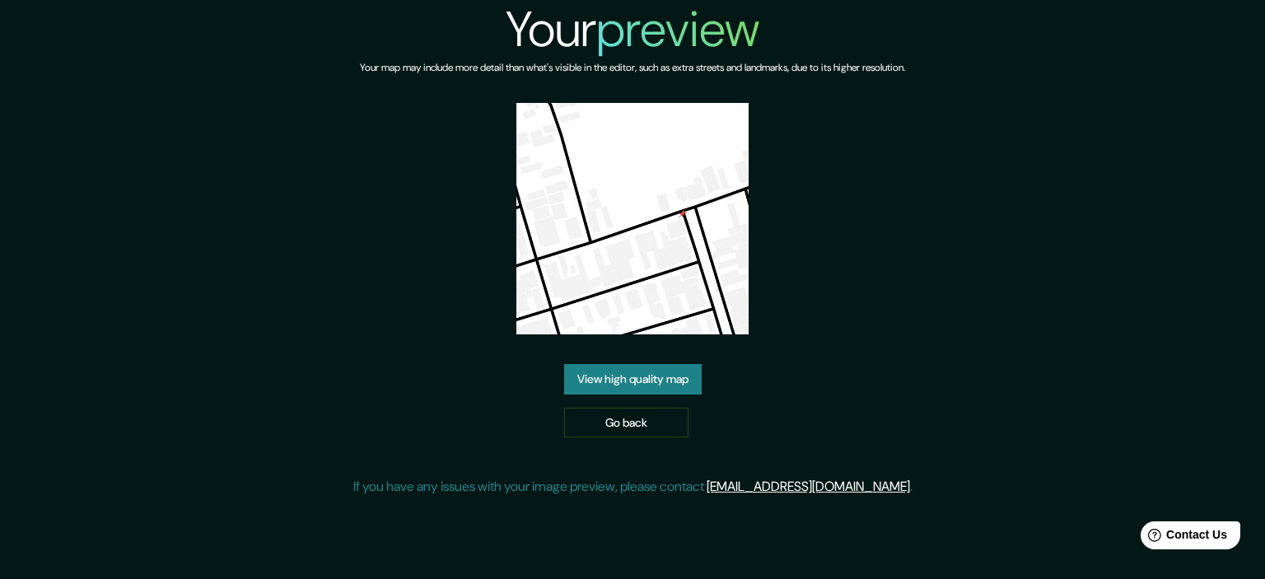
click at [698, 379] on link "View high quality map" at bounding box center [633, 379] width 138 height 30
